Goal: Information Seeking & Learning: Find specific fact

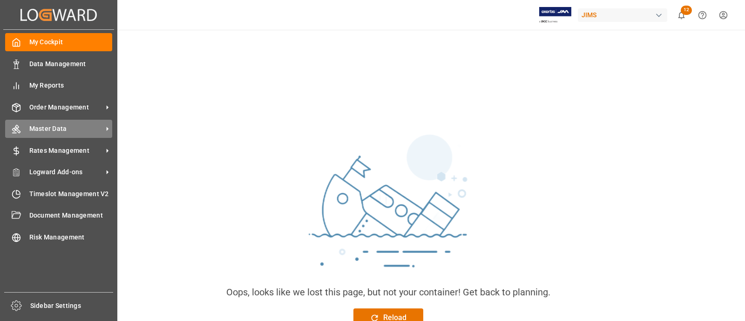
click at [54, 122] on div "Master Data Master Data" at bounding box center [58, 129] width 107 height 18
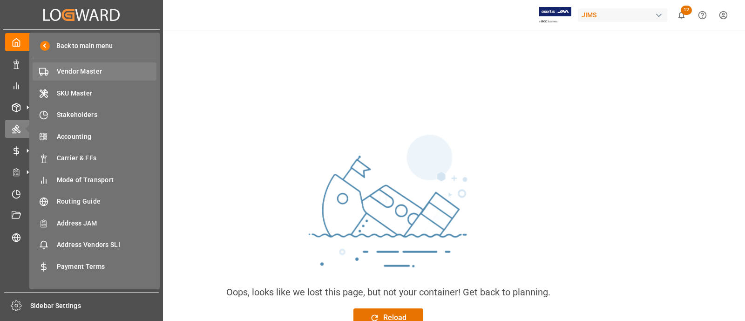
click at [75, 74] on span "Vendor Master" at bounding box center [107, 72] width 100 height 10
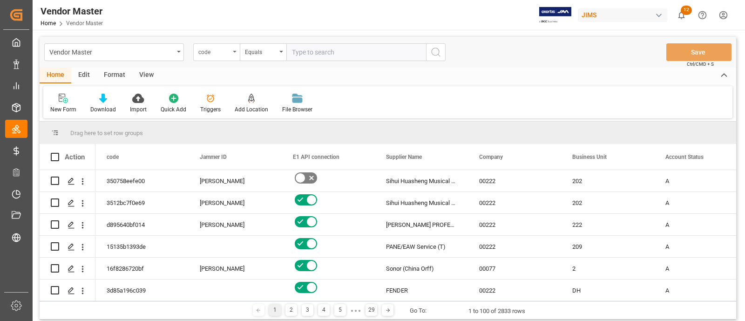
click at [208, 56] on div "code" at bounding box center [216, 52] width 47 height 18
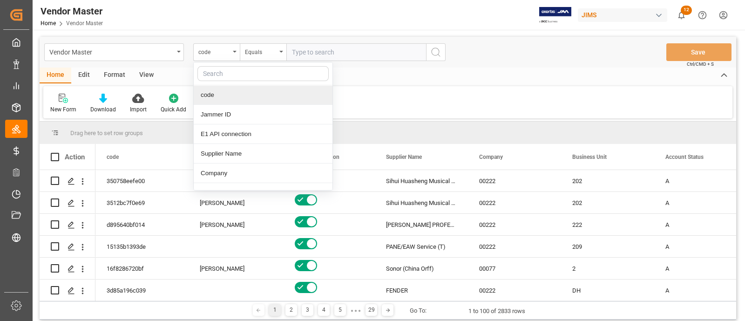
click at [242, 69] on input "text" at bounding box center [262, 73] width 131 height 15
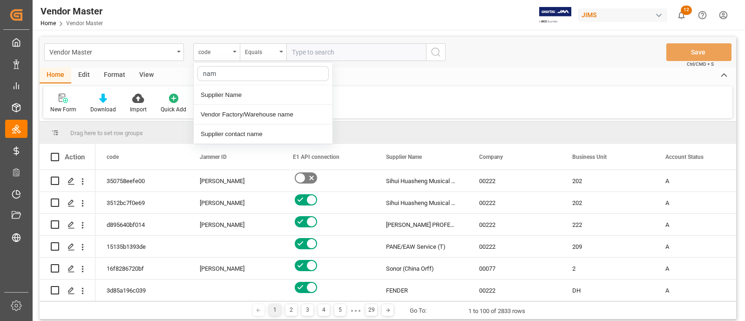
type input "name"
click at [245, 96] on div "Supplier Name" at bounding box center [263, 95] width 139 height 20
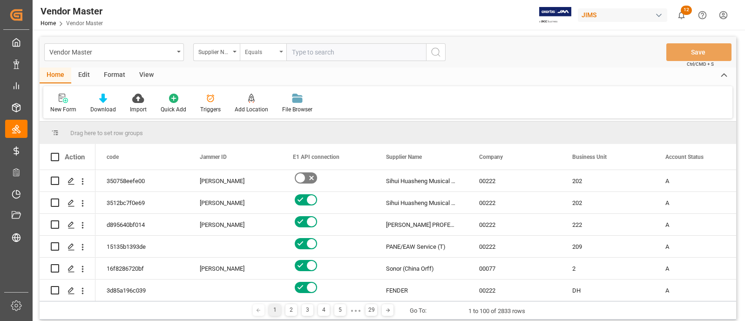
click at [260, 53] on div "Equals" at bounding box center [261, 51] width 32 height 11
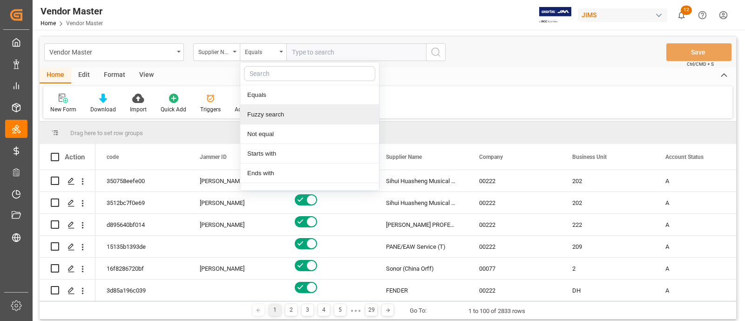
click at [283, 108] on div "Fuzzy search" at bounding box center [309, 115] width 139 height 20
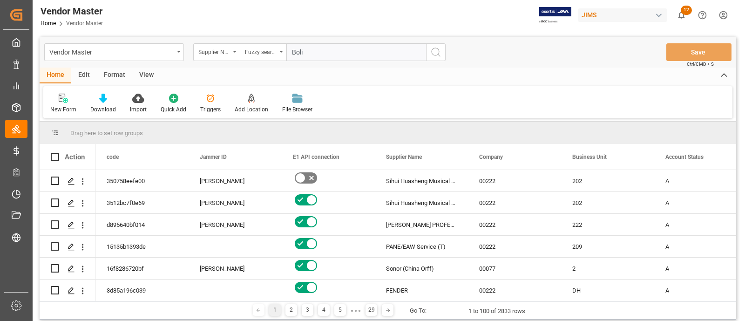
type input "Bolin"
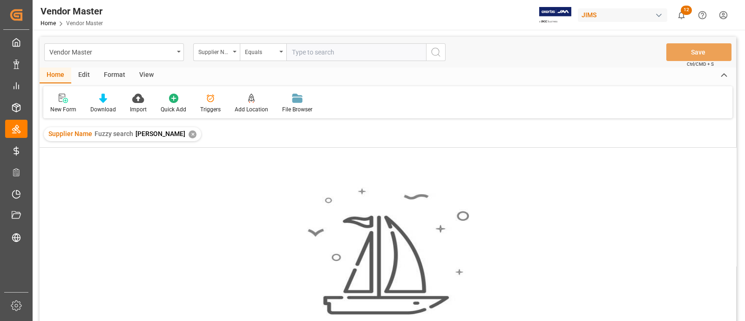
click at [189, 134] on div "✕" at bounding box center [193, 134] width 8 height 8
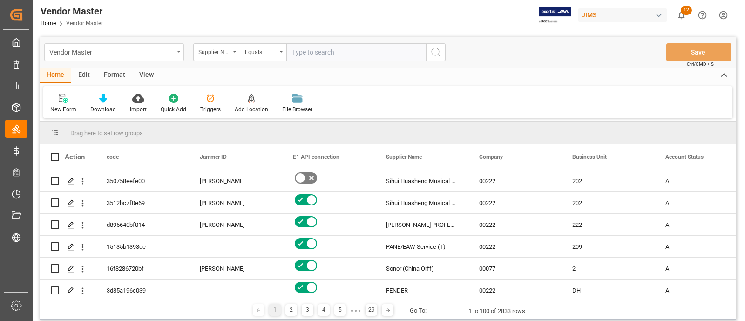
click at [119, 47] on div "Vendor Master" at bounding box center [111, 52] width 124 height 12
type input "sku"
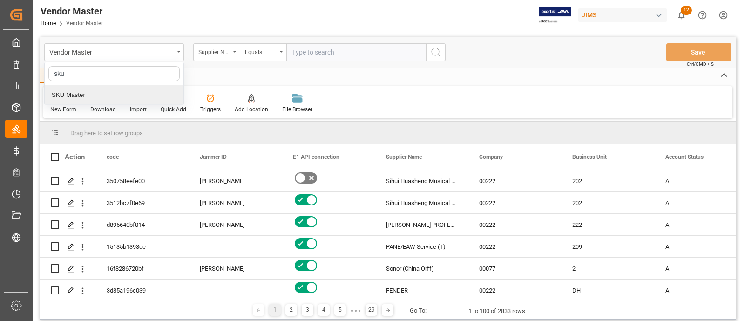
click at [93, 92] on div "SKU Master" at bounding box center [114, 95] width 139 height 20
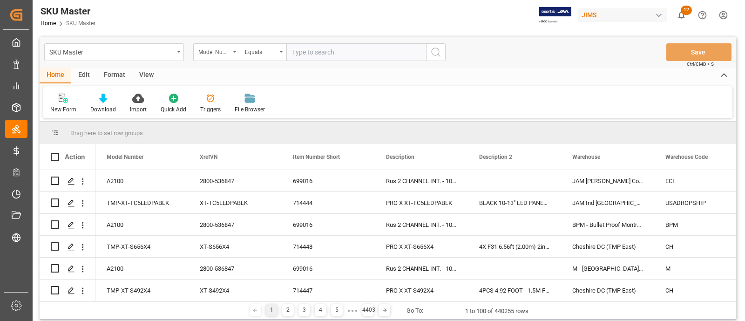
click at [319, 49] on input "text" at bounding box center [356, 52] width 140 height 18
paste input "BLN-R9-230H"
type input "BLN-R9-230H"
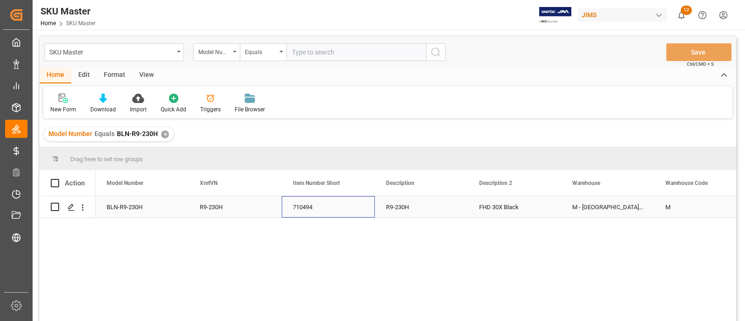
click at [347, 201] on div "710494" at bounding box center [328, 206] width 93 height 21
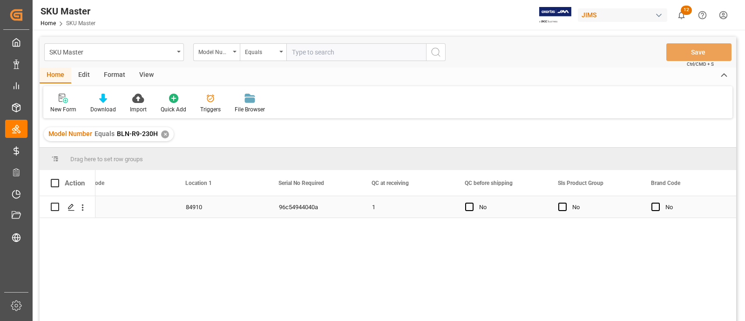
scroll to position [0, 1783]
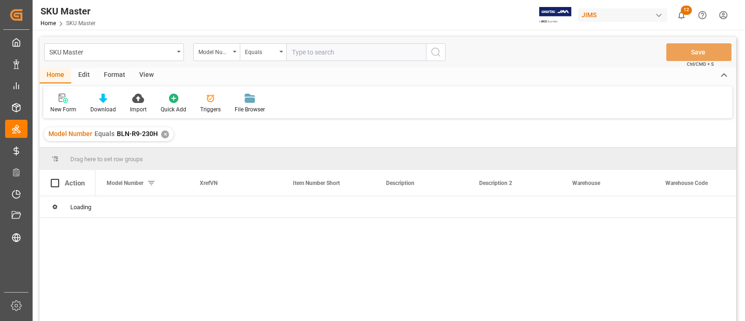
click at [178, 55] on div "SKU Master" at bounding box center [114, 52] width 140 height 18
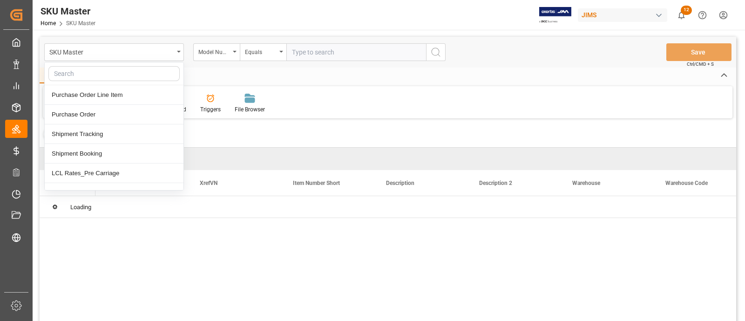
click at [109, 71] on input "text" at bounding box center [113, 73] width 131 height 15
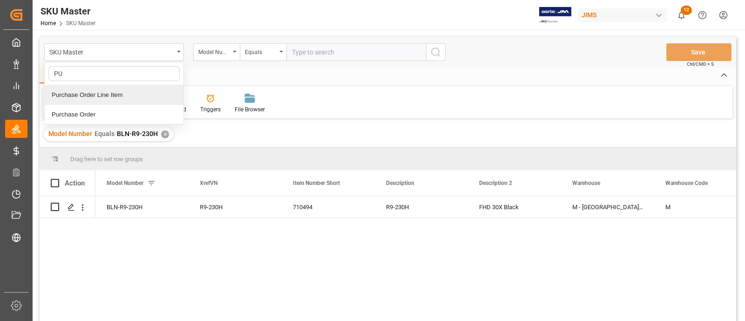
type input "P"
type input "vendor"
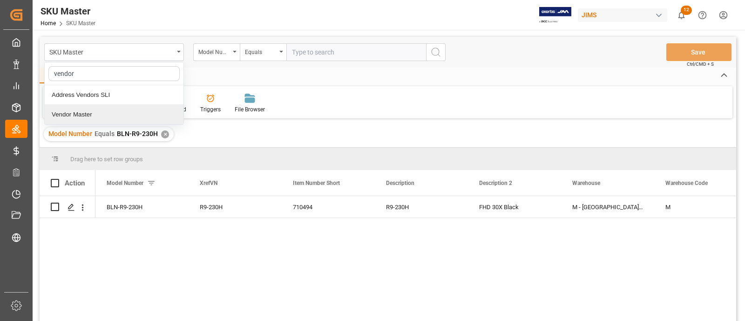
click at [74, 108] on div "Vendor Master" at bounding box center [114, 115] width 139 height 20
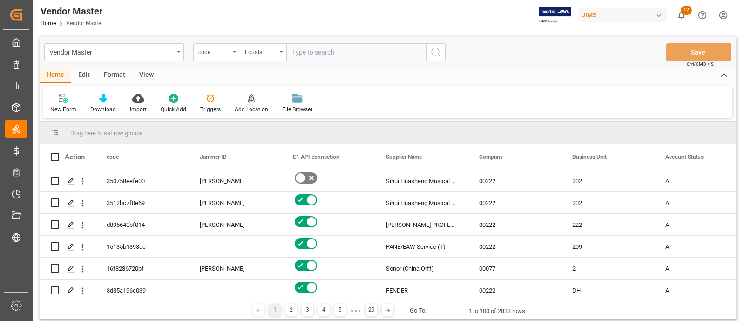
click at [299, 57] on input "text" at bounding box center [356, 52] width 140 height 18
paste input "780571"
type input "780571"
click at [210, 55] on div "code" at bounding box center [214, 51] width 32 height 11
type input "num"
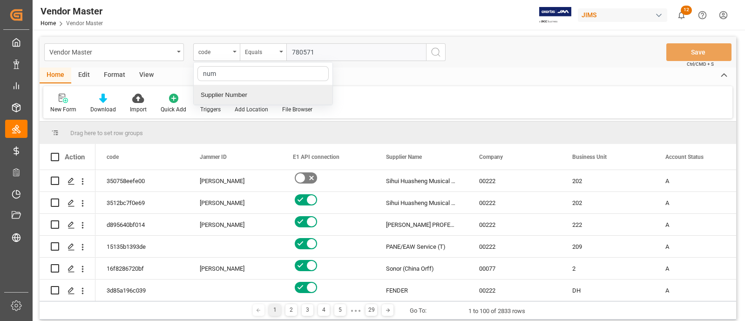
click at [234, 95] on div "Supplier Number" at bounding box center [263, 95] width 139 height 20
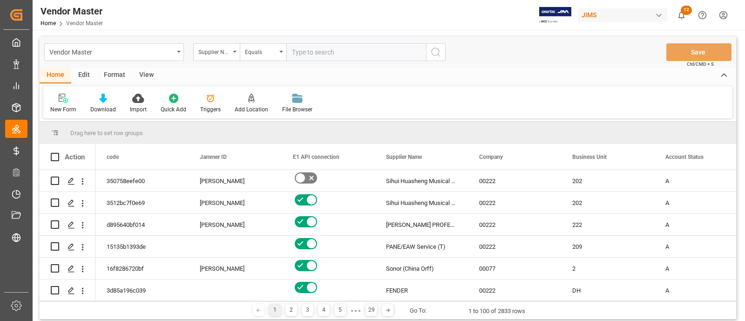
click at [361, 53] on input "text" at bounding box center [356, 52] width 140 height 18
paste input "780571"
type input "780571"
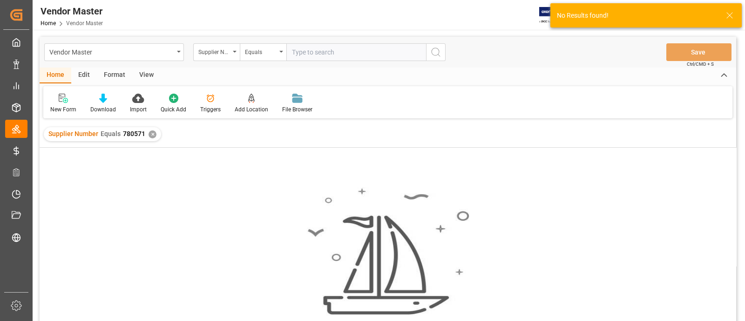
click at [151, 136] on div "✕" at bounding box center [153, 134] width 8 height 8
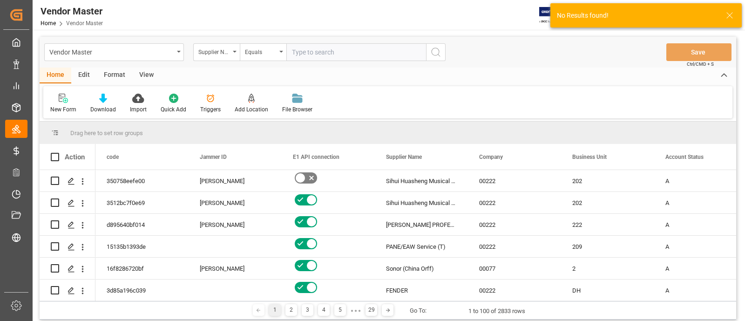
click at [342, 54] on input "text" at bounding box center [356, 52] width 140 height 18
paste input "780571"
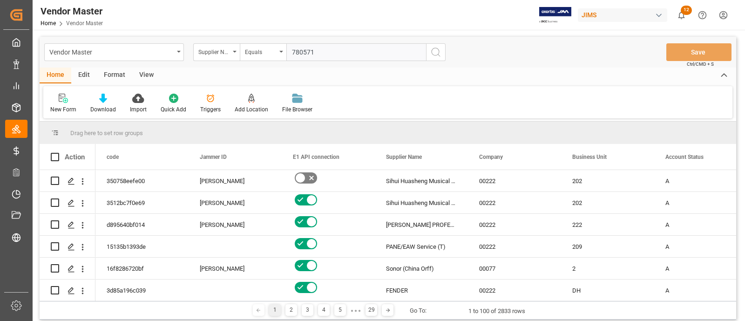
type input "780571"
click at [442, 51] on button "search button" at bounding box center [436, 52] width 20 height 18
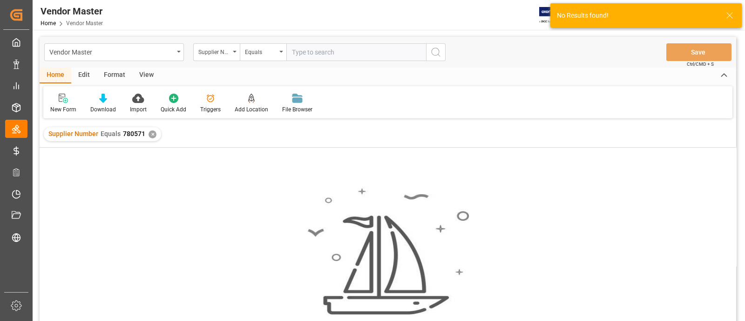
click at [152, 134] on div "✕" at bounding box center [153, 134] width 8 height 8
